Goal: Check status: Check status

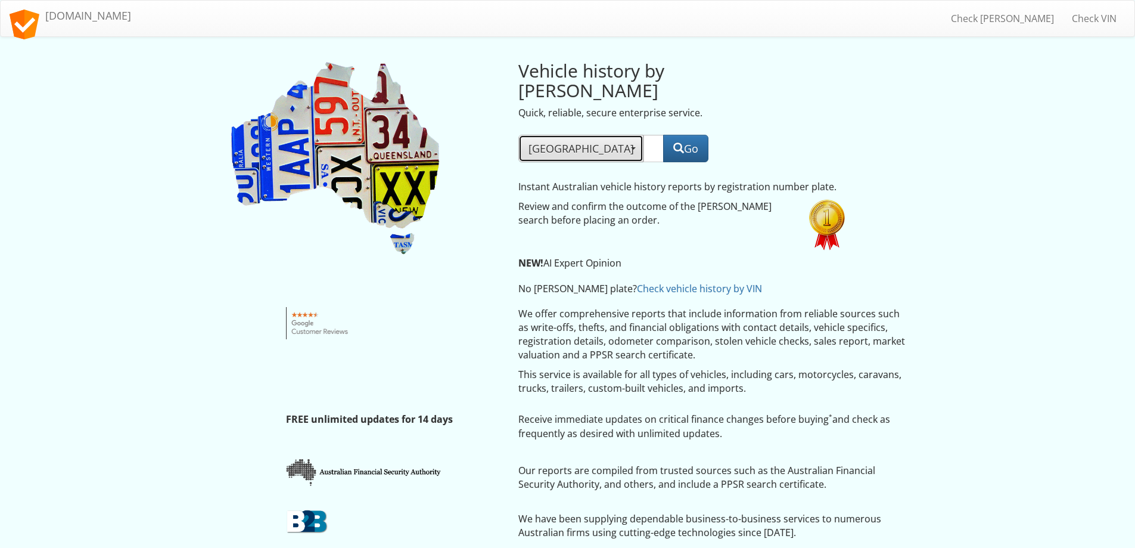
click at [558, 135] on button "[GEOGRAPHIC_DATA]" at bounding box center [580, 148] width 125 height 27
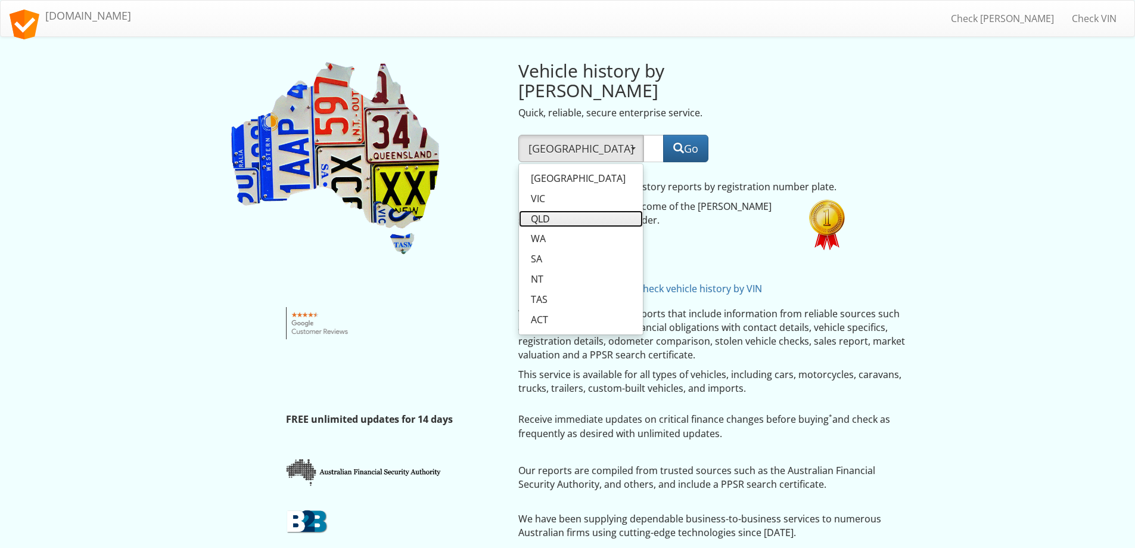
click at [541, 212] on span "QLD" at bounding box center [540, 219] width 19 height 14
select select "QLD"
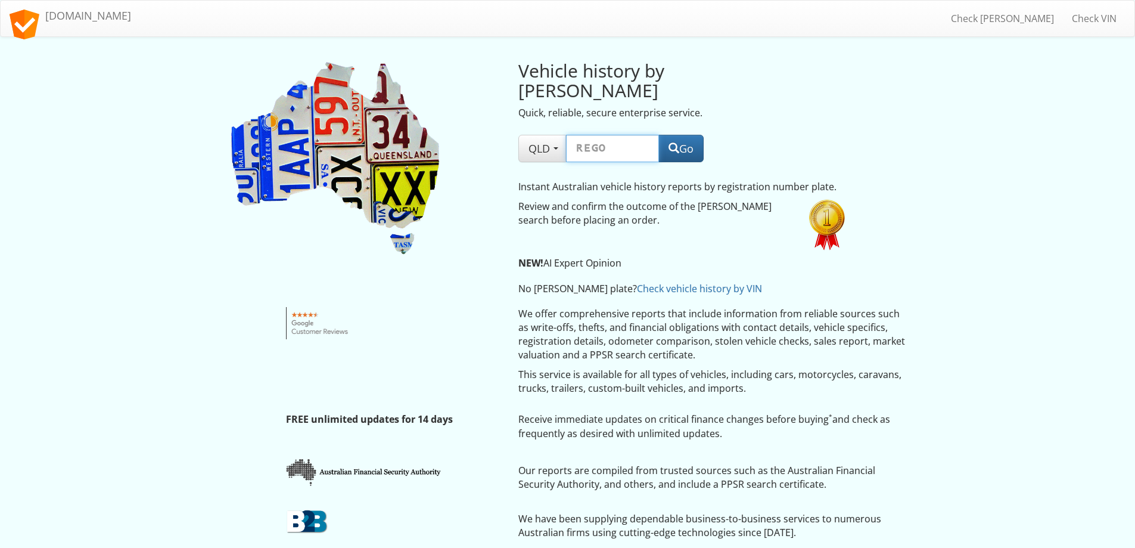
click at [582, 136] on input "text" at bounding box center [612, 148] width 93 height 27
type input "327sg"
click at [679, 135] on button "Go" at bounding box center [680, 148] width 45 height 27
click at [555, 147] on span "button" at bounding box center [555, 148] width 5 height 2
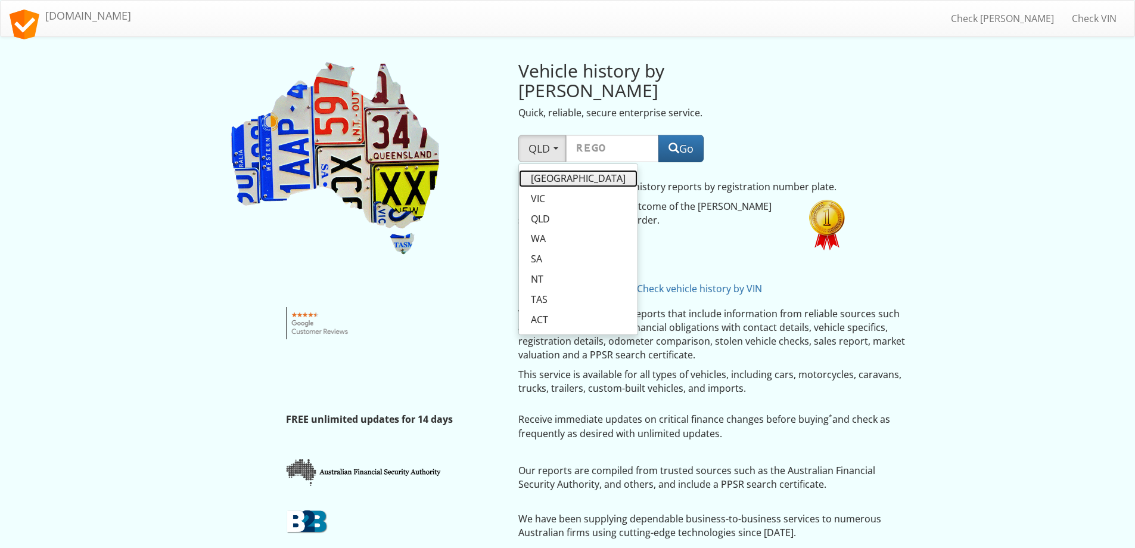
click at [547, 172] on span "NSW" at bounding box center [578, 179] width 95 height 14
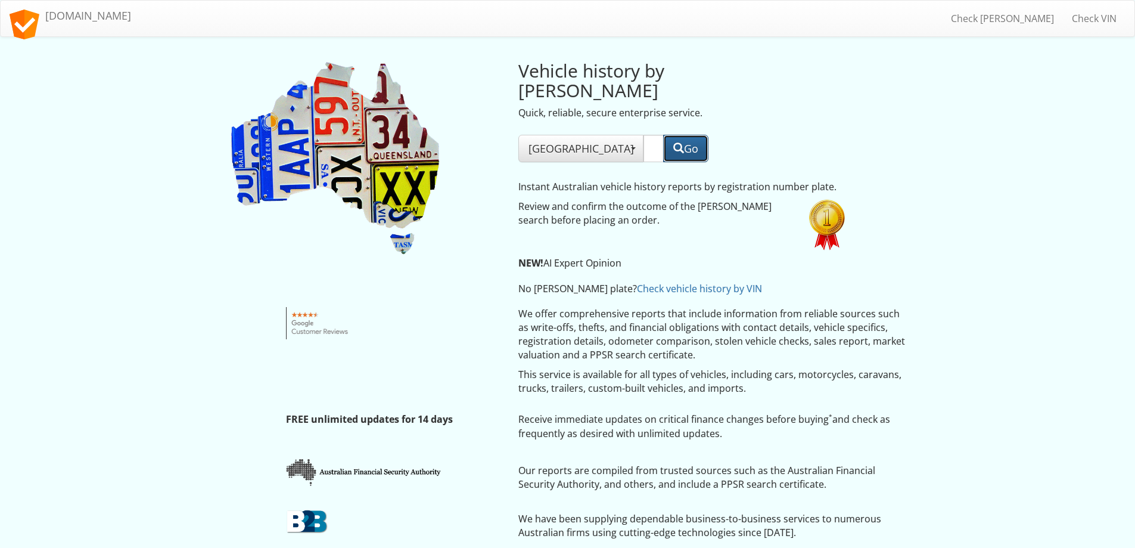
click at [684, 135] on button "Go" at bounding box center [685, 148] width 45 height 27
click at [559, 135] on button "NSW" at bounding box center [580, 148] width 125 height 27
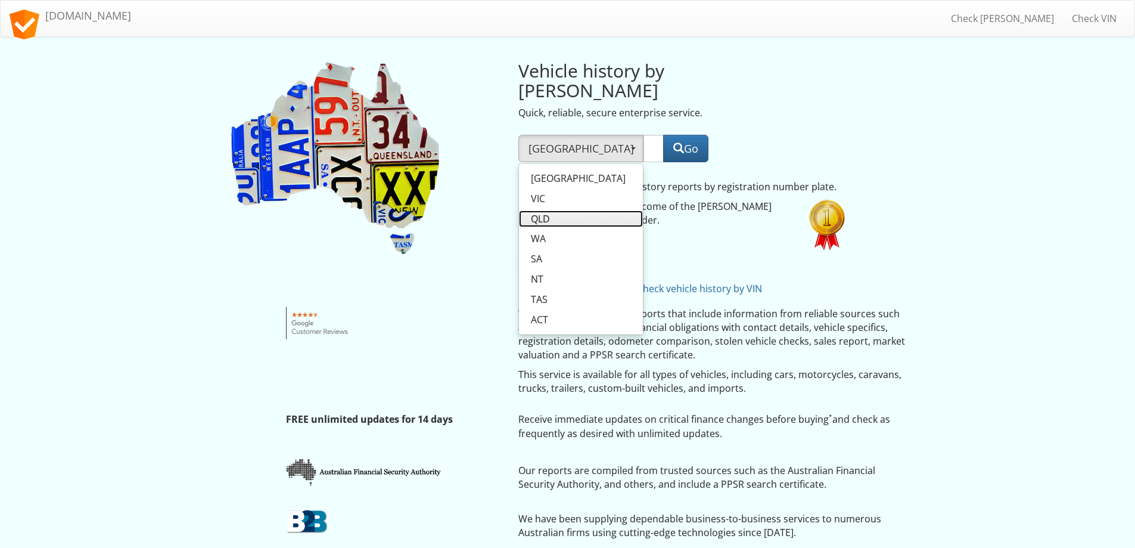
click at [540, 212] on span "QLD" at bounding box center [540, 219] width 19 height 14
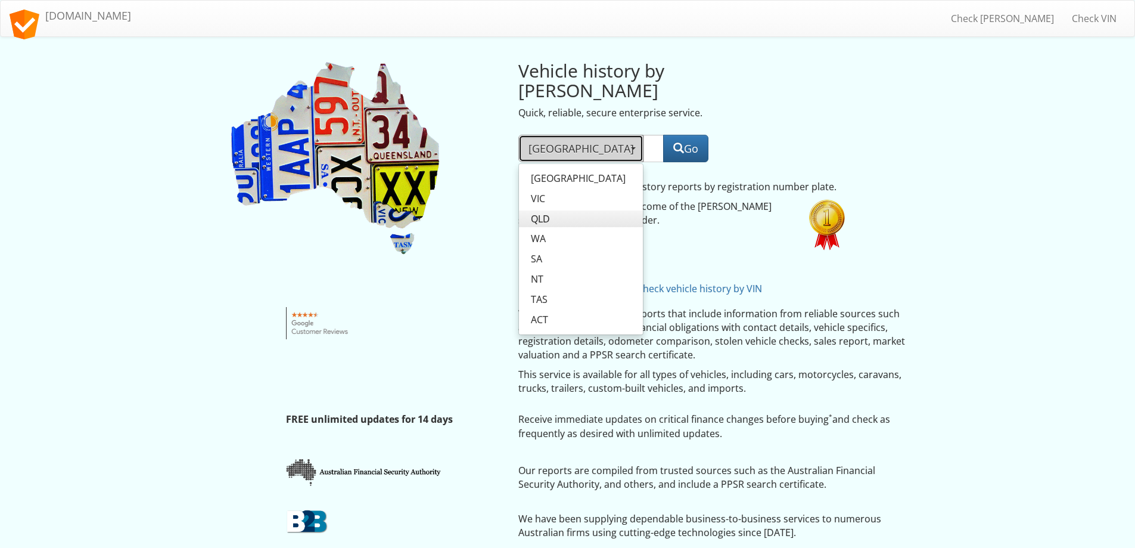
select select "QLD"
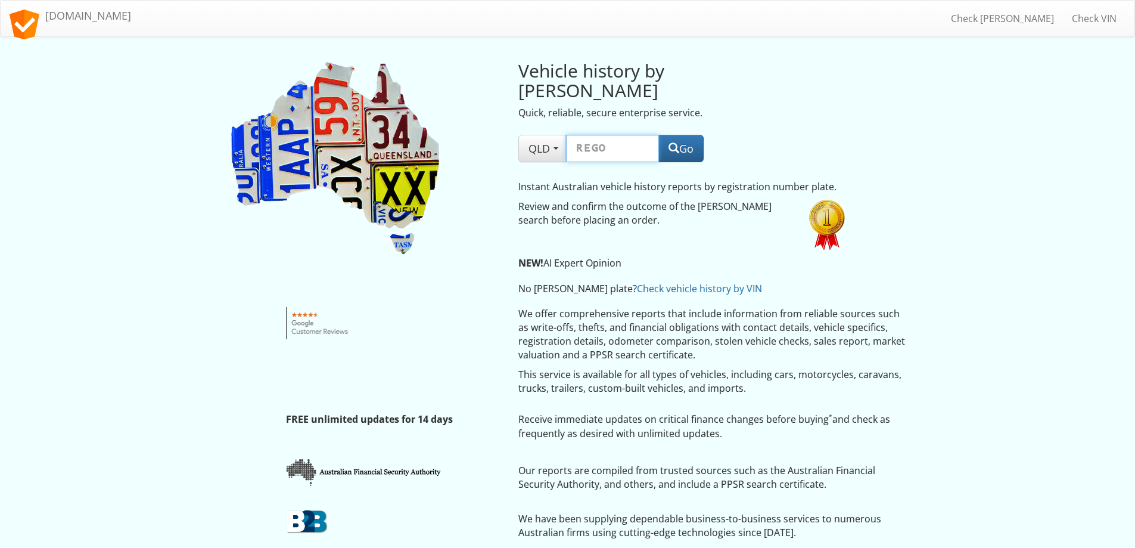
click at [617, 135] on input "text" at bounding box center [612, 148] width 93 height 27
type input "327gs"
click at [682, 135] on button "Go" at bounding box center [680, 148] width 45 height 27
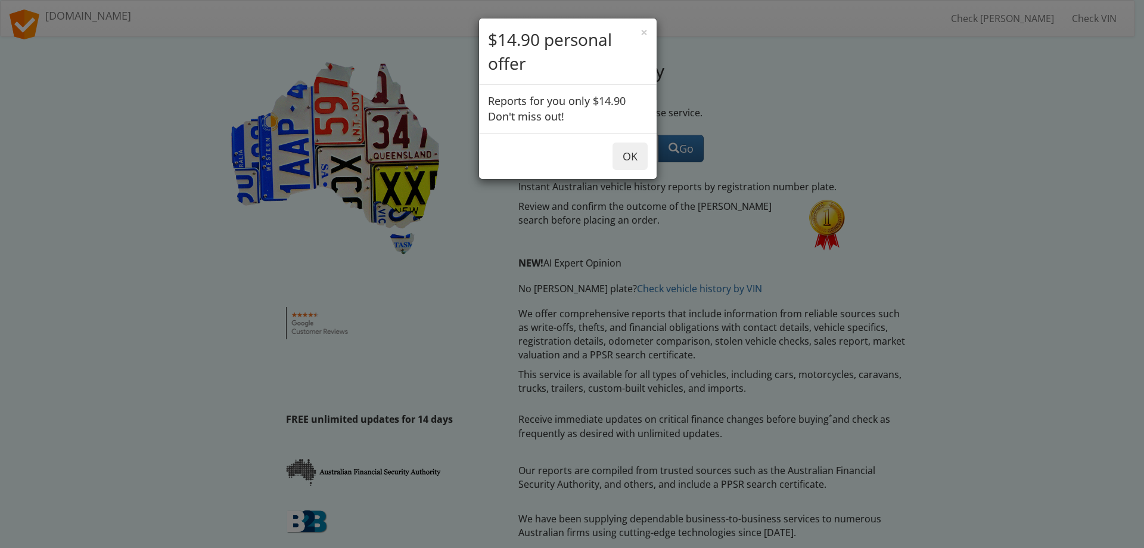
click at [648, 29] on div "× $14.90 personal offer" at bounding box center [568, 51] width 178 height 66
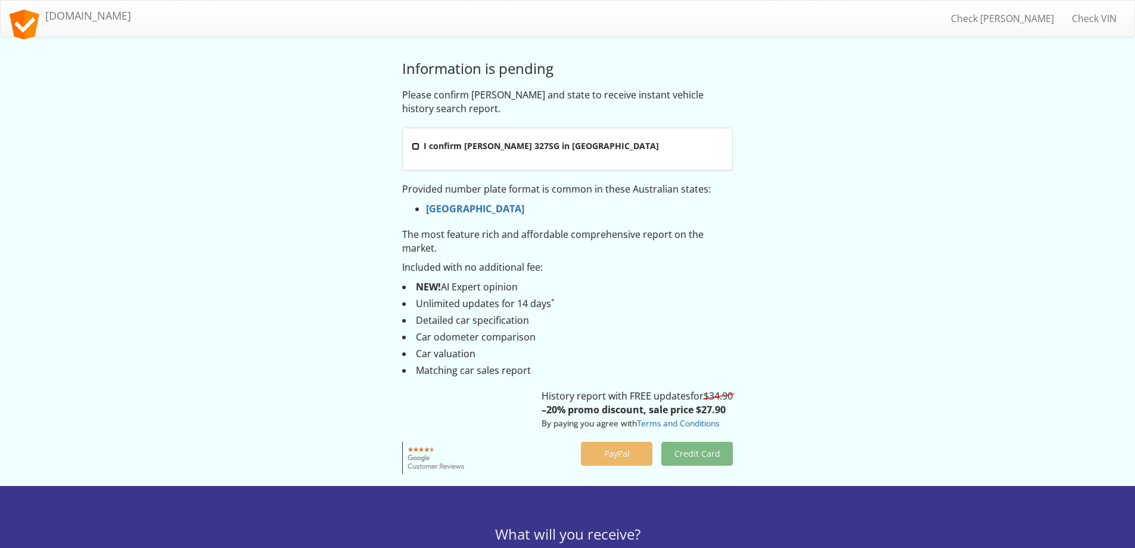
click at [415, 146] on input "I confirm rego 327SG in New South Wales" at bounding box center [416, 146] width 8 height 8
click at [413, 148] on input "I confirm rego 327SG in New South Wales" at bounding box center [416, 146] width 8 height 8
checkbox input "false"
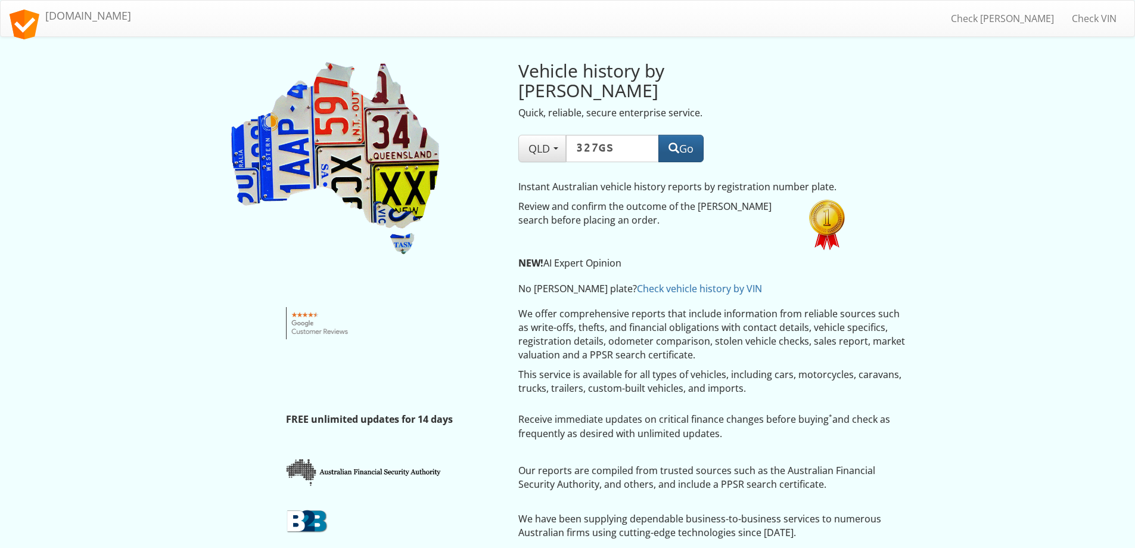
type input "327gs"
click at [694, 135] on button "Go" at bounding box center [680, 148] width 45 height 27
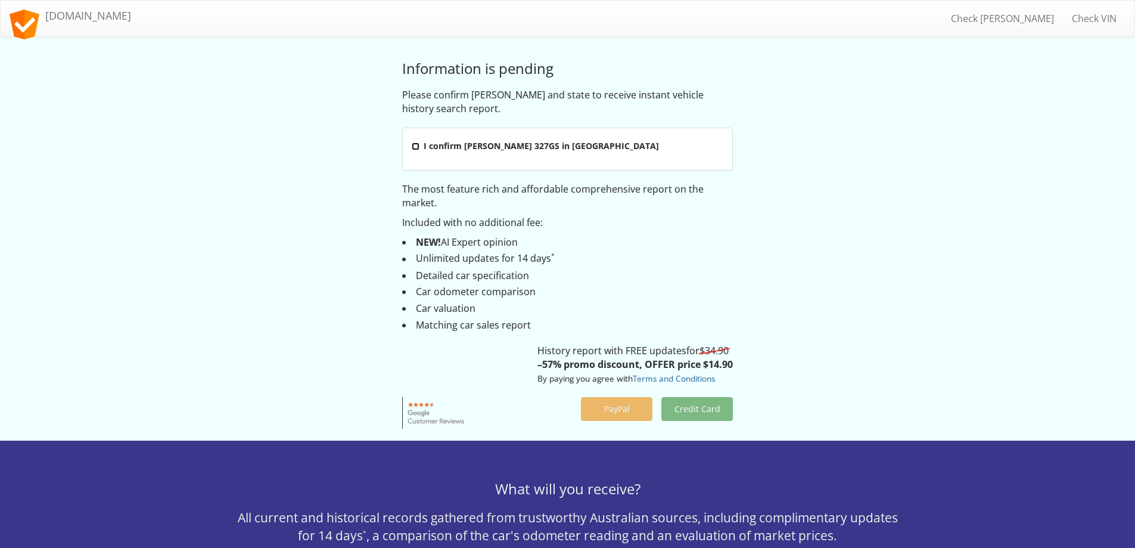
click at [416, 145] on input "I confirm [PERSON_NAME] 327GS in [GEOGRAPHIC_DATA]" at bounding box center [416, 146] width 8 height 8
checkbox input "false"
